Goal: Task Accomplishment & Management: Manage account settings

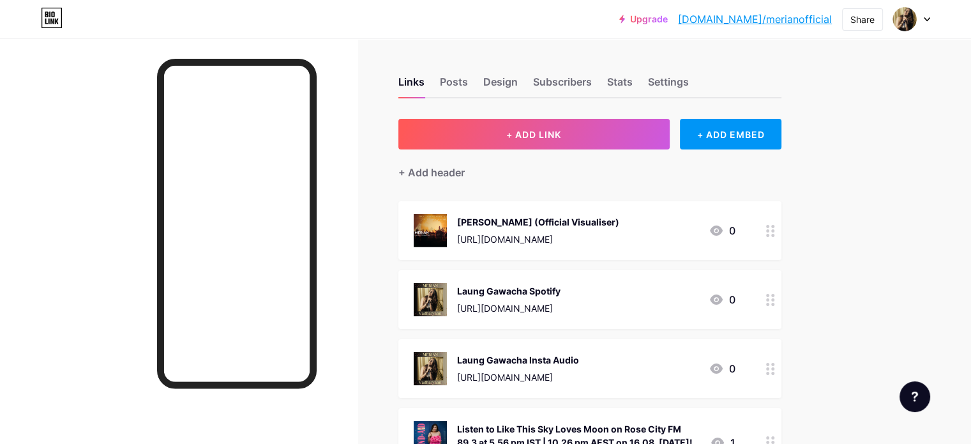
click at [531, 79] on div "Links Posts Design Subscribers Stats Settings" at bounding box center [589, 76] width 383 height 45
click at [518, 81] on div "Design" at bounding box center [500, 85] width 34 height 23
click at [518, 80] on div "Design" at bounding box center [500, 85] width 34 height 23
click at [518, 81] on div "Design" at bounding box center [500, 85] width 34 height 23
click at [592, 81] on div "Subscribers" at bounding box center [562, 85] width 59 height 23
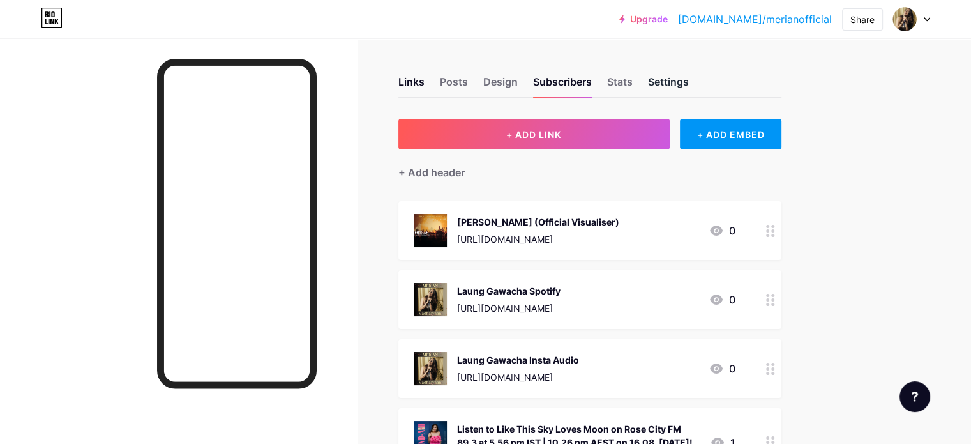
click at [689, 79] on div "Settings" at bounding box center [668, 85] width 41 height 23
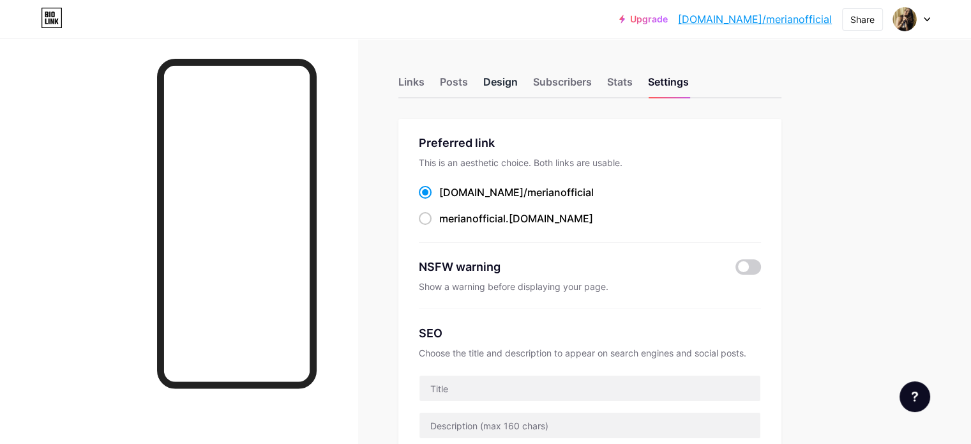
click at [518, 82] on div "Design" at bounding box center [500, 85] width 34 height 23
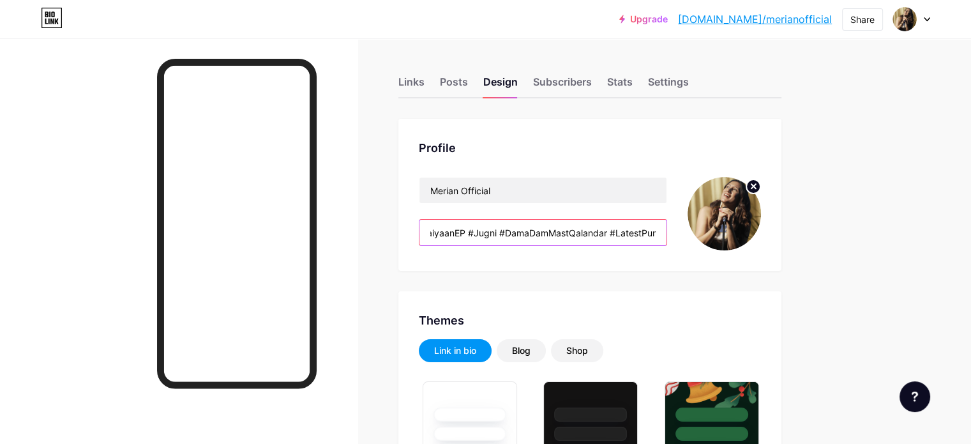
scroll to position [0, 649]
drag, startPoint x: 483, startPoint y: 232, endPoint x: 738, endPoint y: 237, distance: 254.8
click at [738, 237] on div "[PERSON_NAME] Official Vadhaiyaan EP OUT NOW! 🔥 Jugni & Dama Dam Mast Qalandar …" at bounding box center [590, 213] width 342 height 73
paste input "✨ [PERSON_NAME] EP OUT NOW! ✨ All Visualisers LIVE on YouTube 🎥 Links below 👇🏻 …"
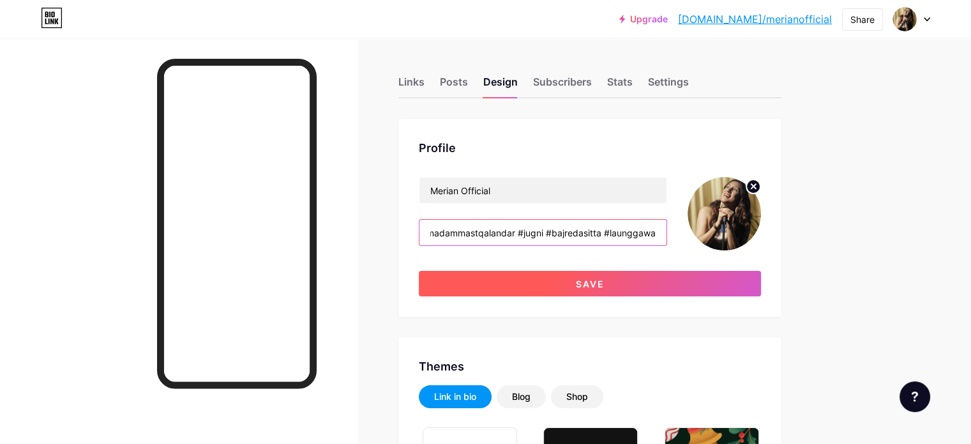
type input "✨ [PERSON_NAME] EP OUT NOW! ✨ All Visualisers LIVE on YouTube 🎥 Links below 👇🏻 …"
drag, startPoint x: 638, startPoint y: 288, endPoint x: 647, endPoint y: 286, distance: 8.5
click at [605, 288] on span "Save" at bounding box center [590, 283] width 29 height 11
